Goal: Book appointment/travel/reservation

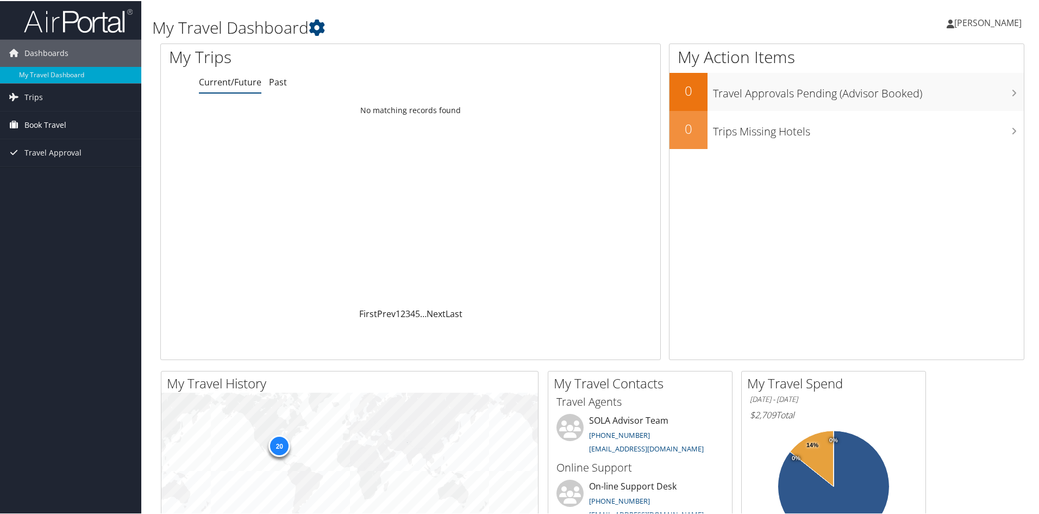
click at [45, 122] on span "Book Travel" at bounding box center [45, 123] width 42 height 27
click at [84, 158] on link "Book/Manage Online Trips" at bounding box center [70, 162] width 141 height 16
